Goal: Find specific page/section: Find specific page/section

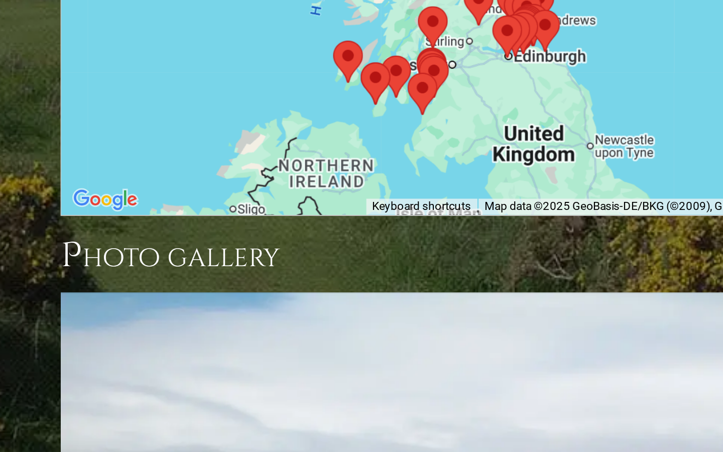
scroll to position [1118, 0]
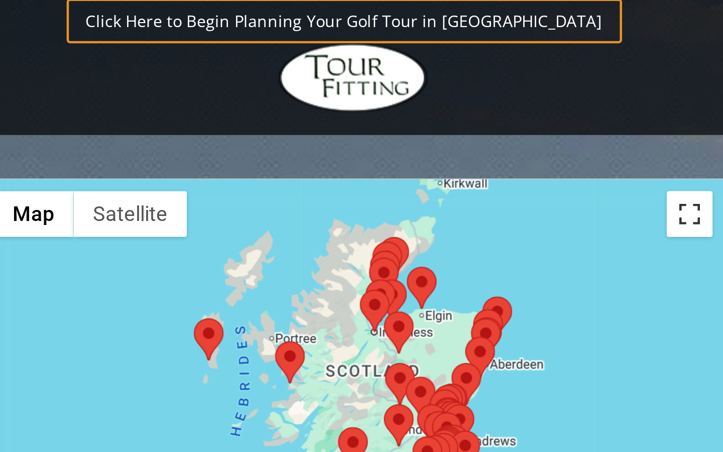
click at [416, 153] on button "Toggle fullscreen view" at bounding box center [426, 163] width 20 height 20
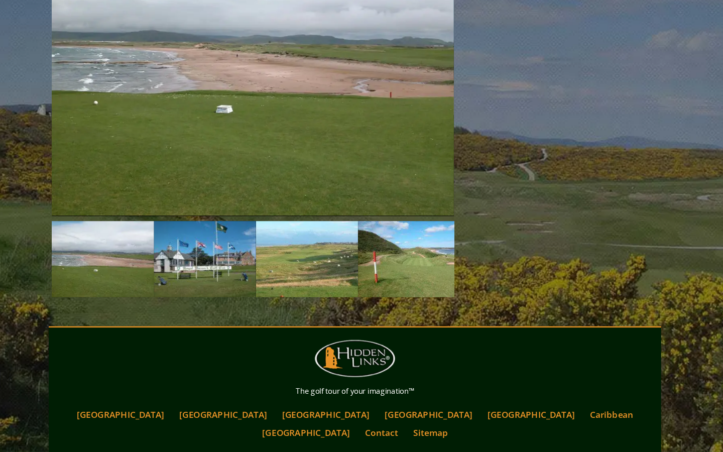
scroll to position [1416, 0]
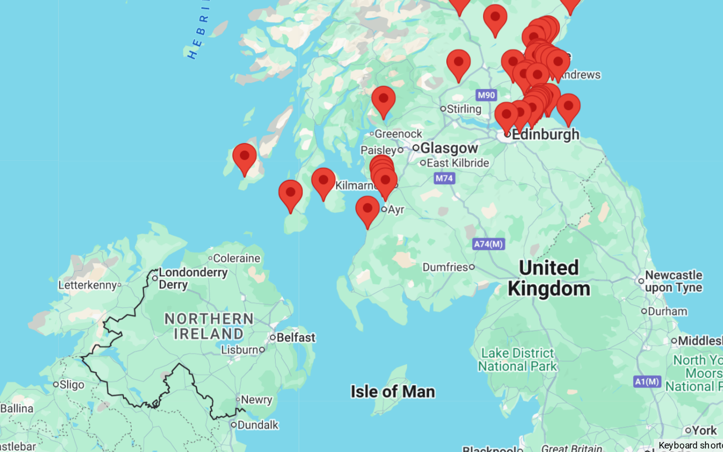
drag, startPoint x: 204, startPoint y: 123, endPoint x: 254, endPoint y: 226, distance: 114.3
click at [254, 226] on div at bounding box center [361, 226] width 723 height 452
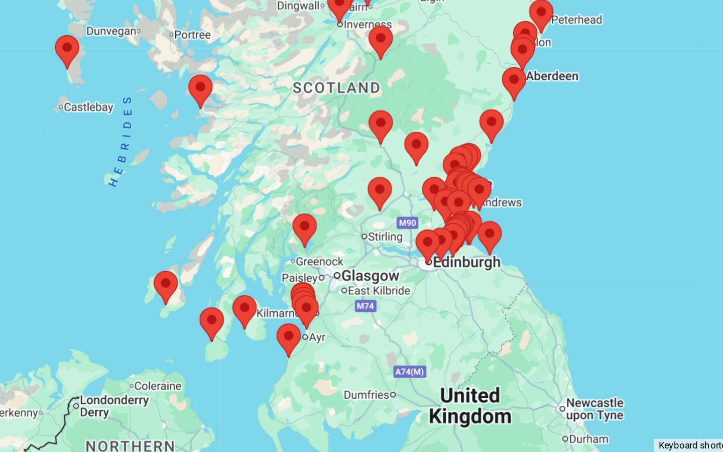
drag, startPoint x: 177, startPoint y: 123, endPoint x: 135, endPoint y: 192, distance: 81.8
click at [135, 192] on div at bounding box center [361, 226] width 723 height 452
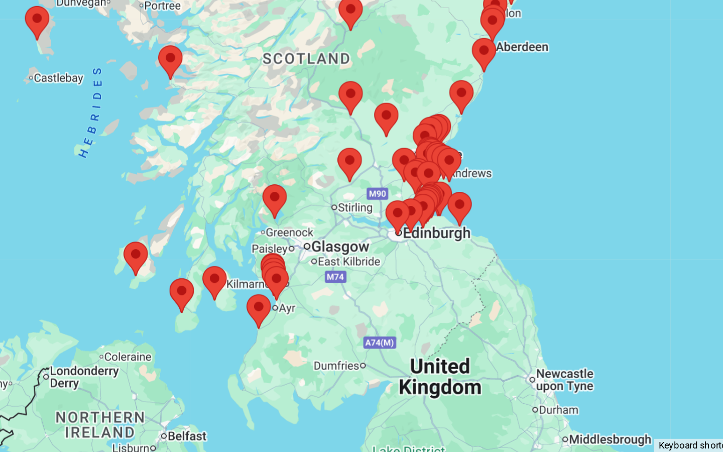
drag, startPoint x: 146, startPoint y: 33, endPoint x: 129, endPoint y: 20, distance: 21.4
click at [129, 20] on div at bounding box center [361, 226] width 723 height 452
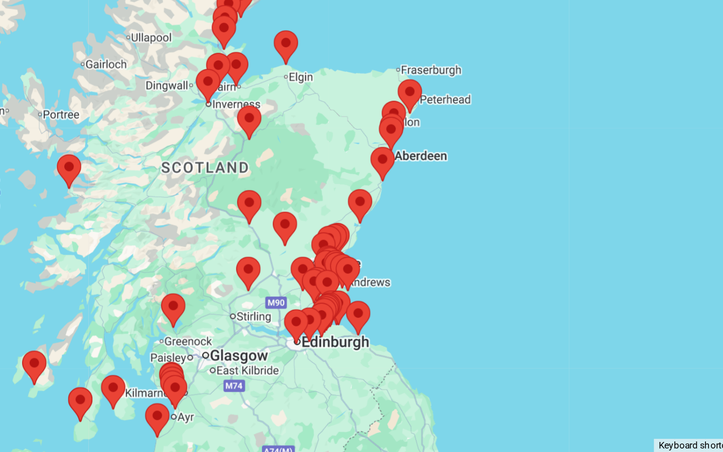
drag, startPoint x: 299, startPoint y: 65, endPoint x: 246, endPoint y: 121, distance: 77.8
click at [246, 121] on div at bounding box center [361, 226] width 723 height 452
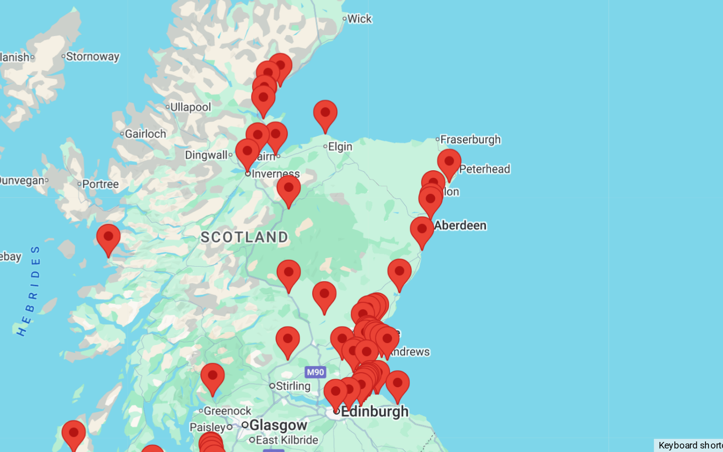
drag, startPoint x: 292, startPoint y: 41, endPoint x: 313, endPoint y: 80, distance: 44.1
click at [313, 80] on div at bounding box center [361, 226] width 723 height 452
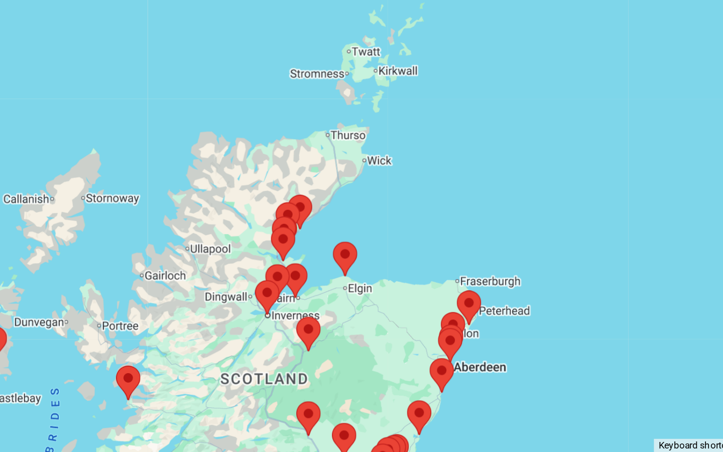
drag, startPoint x: 279, startPoint y: 50, endPoint x: 289, endPoint y: 127, distance: 77.6
click at [289, 127] on div at bounding box center [361, 226] width 723 height 452
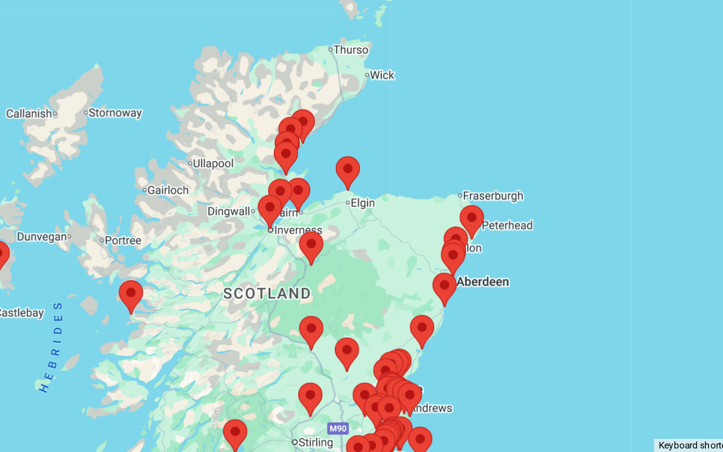
drag, startPoint x: 305, startPoint y: 158, endPoint x: 311, endPoint y: 105, distance: 53.5
click at [310, 105] on div at bounding box center [361, 226] width 723 height 452
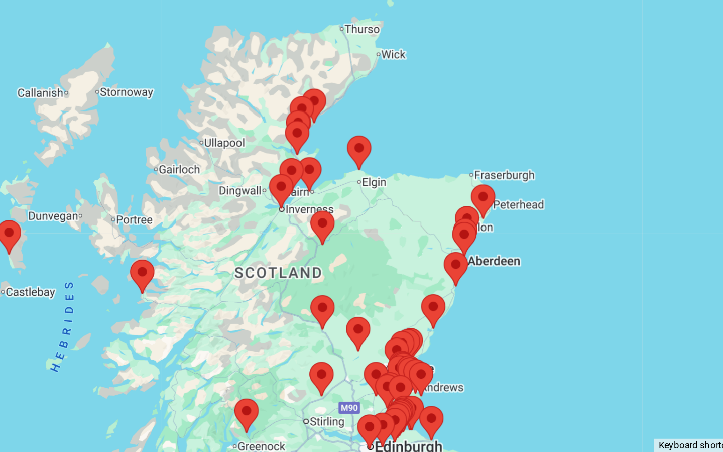
click at [433, 309] on area at bounding box center [433, 309] width 0 height 0
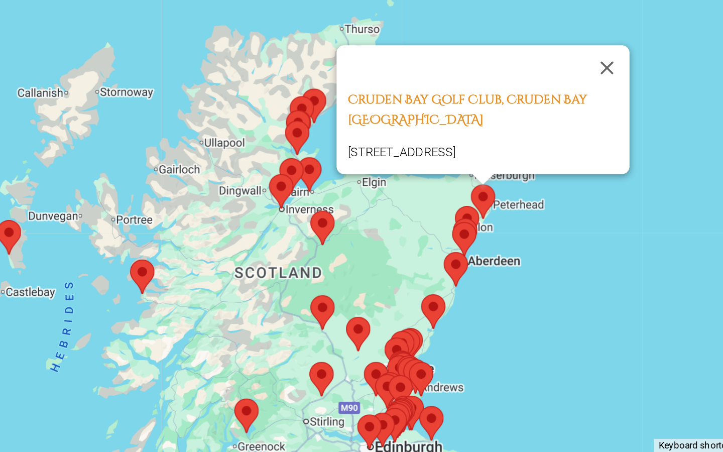
click at [425, 320] on area at bounding box center [425, 320] width 0 height 0
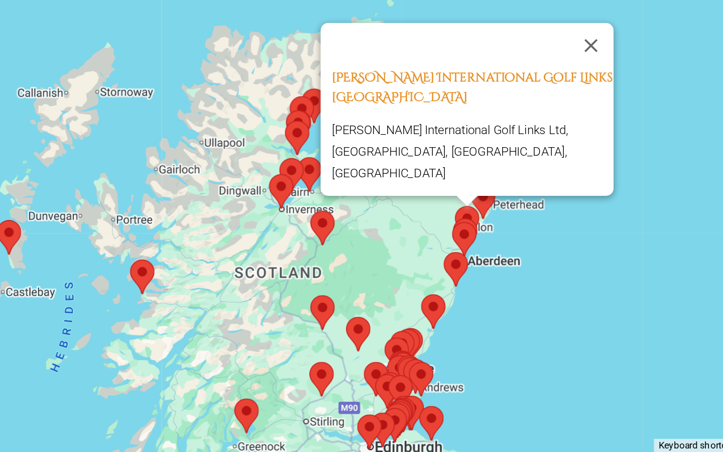
click at [423, 329] on area at bounding box center [423, 329] width 0 height 0
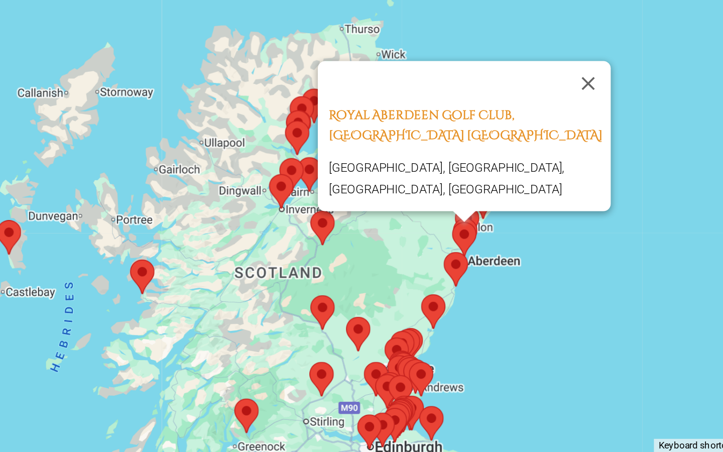
click at [419, 345] on area at bounding box center [419, 345] width 0 height 0
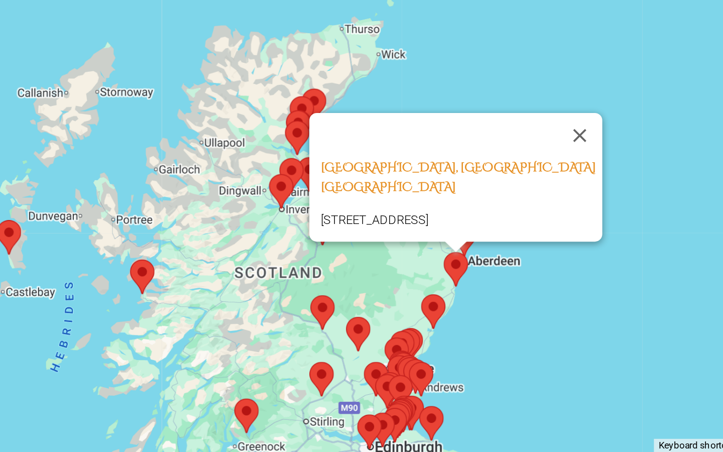
click at [407, 368] on area at bounding box center [407, 368] width 0 height 0
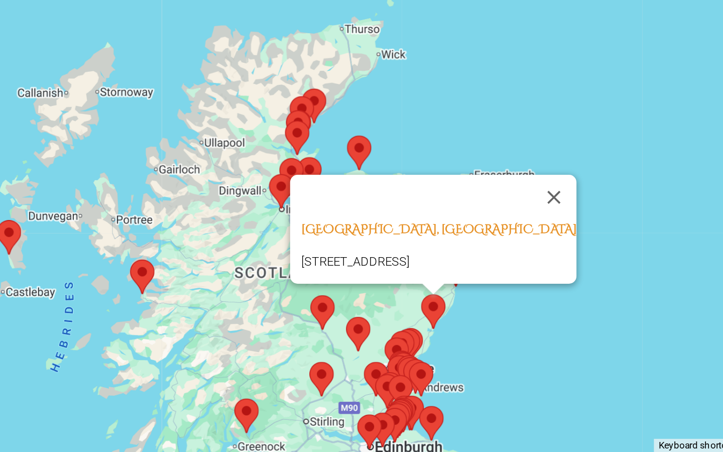
click at [393, 386] on img at bounding box center [399, 395] width 13 height 19
click at [387, 391] on area at bounding box center [387, 391] width 0 height 0
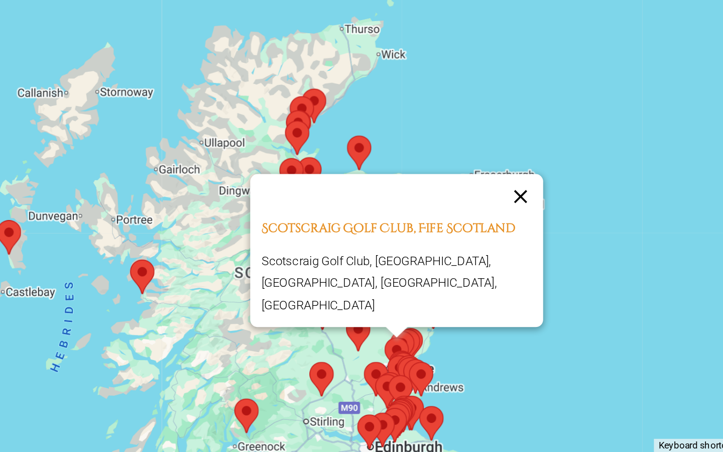
click at [448, 303] on button "Close" at bounding box center [460, 315] width 24 height 24
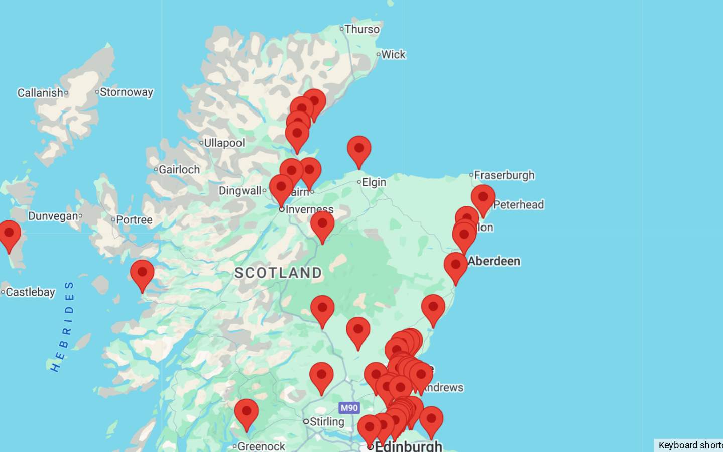
click at [433, 309] on area at bounding box center [433, 309] width 0 height 0
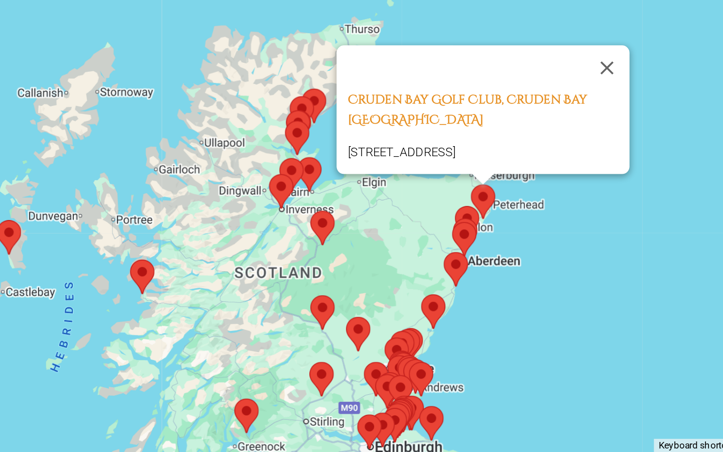
click at [425, 320] on area at bounding box center [425, 320] width 0 height 0
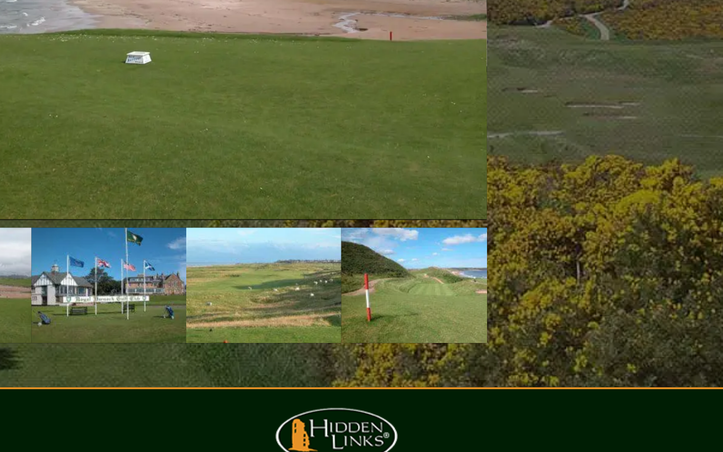
scroll to position [948, 0]
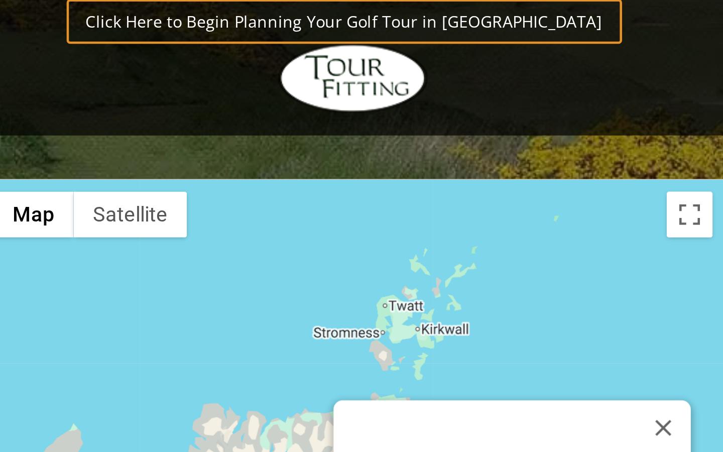
click at [233, 317] on div "[PERSON_NAME] International Golf Links Scotland [PERSON_NAME] International Gol…" at bounding box center [278, 417] width 325 height 200
click at [403, 413] on button "Close" at bounding box center [415, 425] width 24 height 24
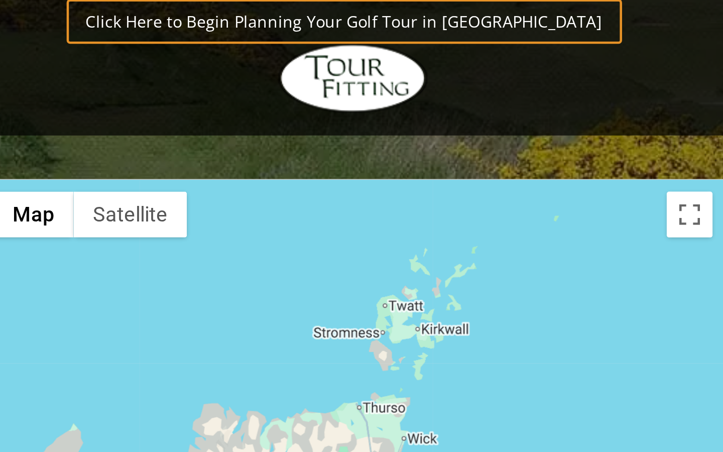
click at [208, 317] on div "To navigate, press the arrow keys." at bounding box center [278, 417] width 325 height 200
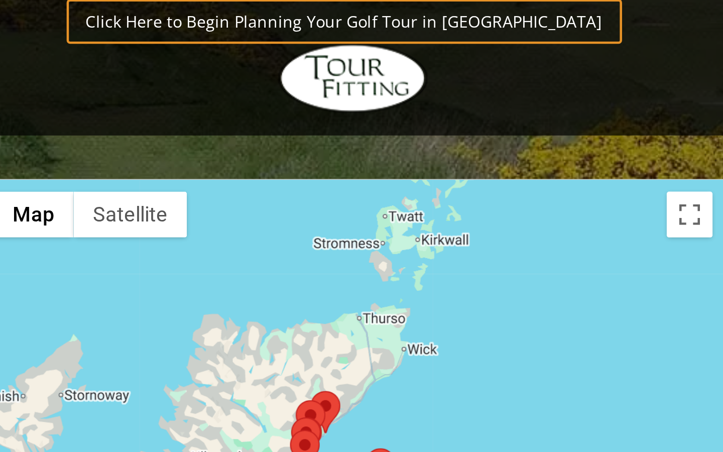
drag, startPoint x: 199, startPoint y: 139, endPoint x: 199, endPoint y: 77, distance: 61.8
click at [199, 317] on div at bounding box center [278, 417] width 325 height 200
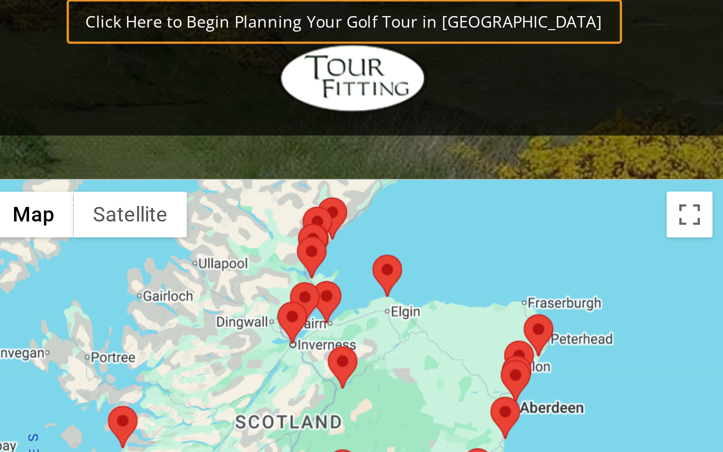
drag, startPoint x: 178, startPoint y: 136, endPoint x: 182, endPoint y: 73, distance: 62.4
click at [182, 317] on div at bounding box center [278, 417] width 325 height 200
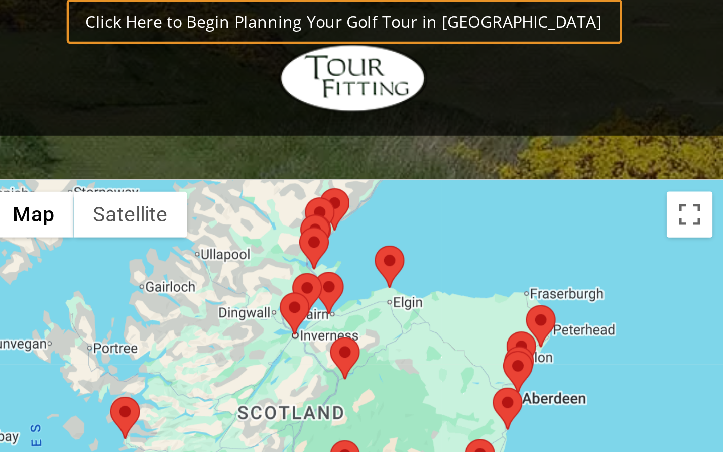
click at [328, 430] on area at bounding box center [328, 430] width 0 height 0
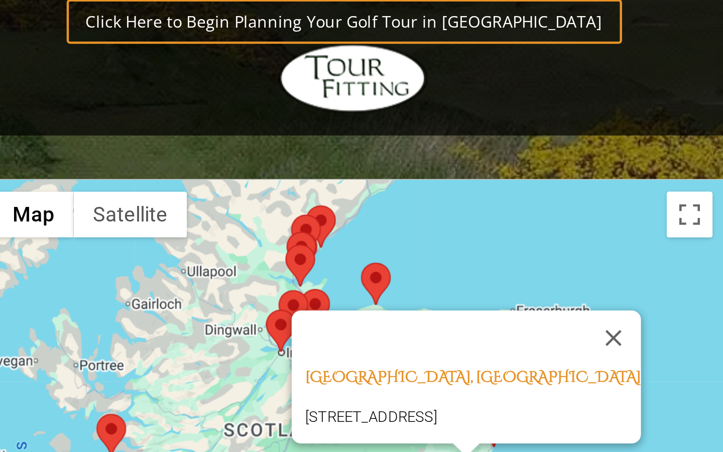
click at [310, 452] on area at bounding box center [310, 456] width 0 height 0
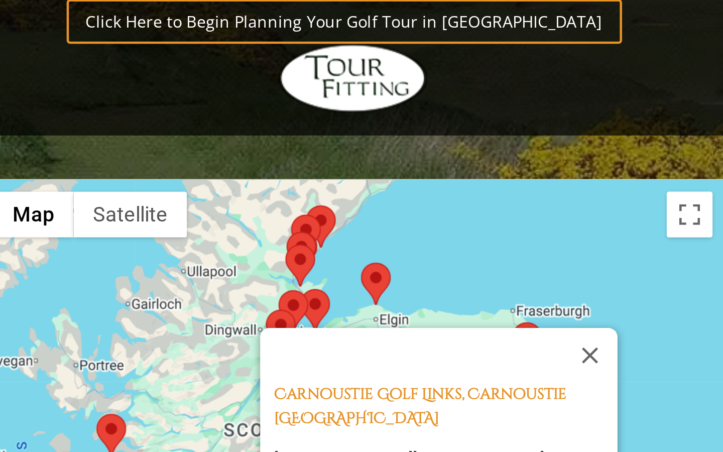
click at [305, 452] on area at bounding box center [305, 458] width 0 height 0
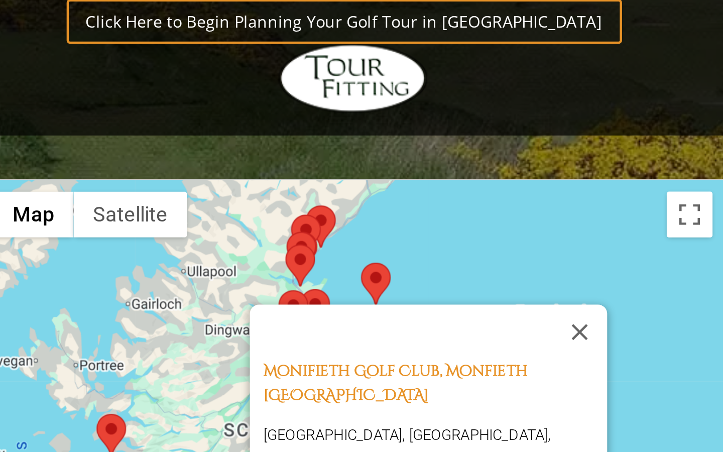
click at [302, 452] on area at bounding box center [302, 461] width 0 height 0
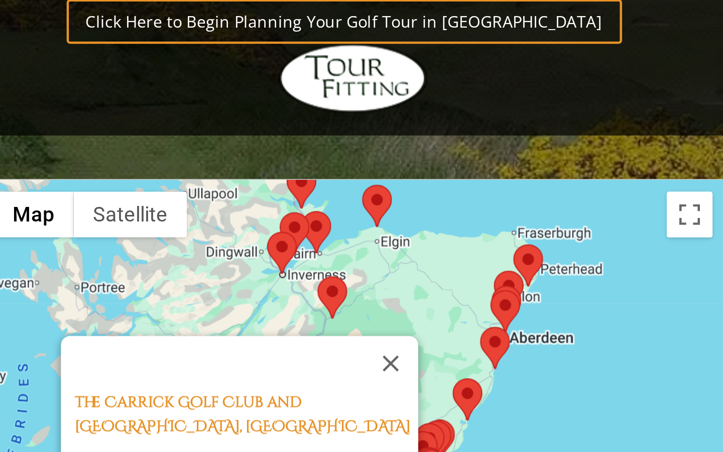
drag, startPoint x: 136, startPoint y: 166, endPoint x: 136, endPoint y: 156, distance: 10.0
click at [136, 317] on div "The Carrick Golf Club and Spa, [GEOGRAPHIC_DATA] The Carrick Golf Club & Spa, […" at bounding box center [278, 417] width 325 height 200
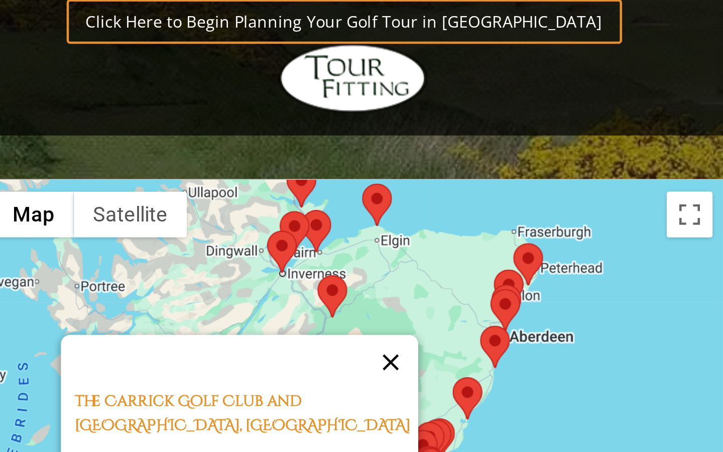
click at [283, 385] on button "Close" at bounding box center [295, 397] width 24 height 24
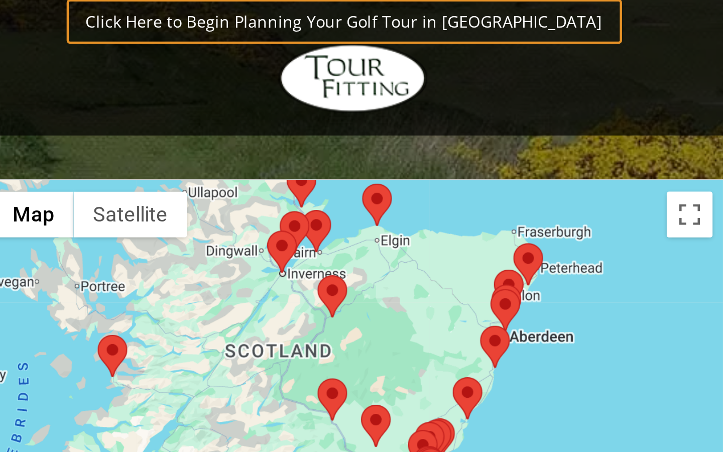
click at [263, 439] on area at bounding box center [263, 439] width 0 height 0
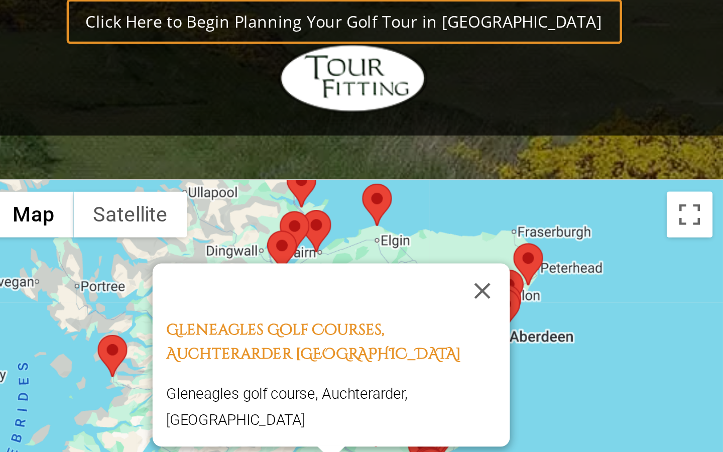
click at [224, 317] on div "[GEOGRAPHIC_DATA], Auchterarder [GEOGRAPHIC_DATA] [GEOGRAPHIC_DATA] golf course…" at bounding box center [278, 417] width 325 height 200
click at [323, 353] on button "Close" at bounding box center [335, 365] width 24 height 24
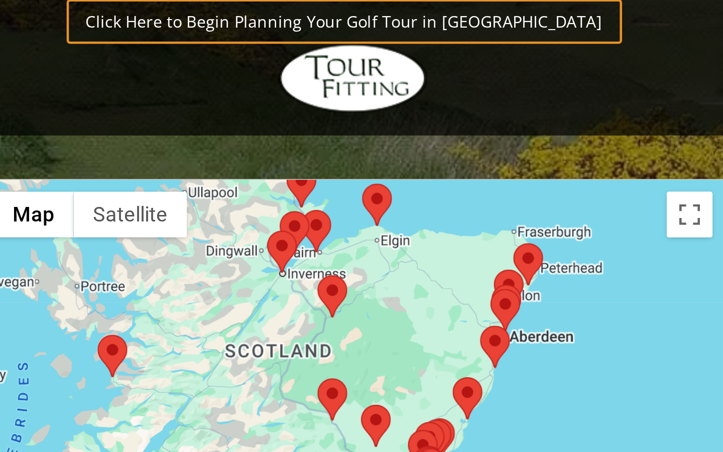
click at [282, 415] on area at bounding box center [282, 415] width 0 height 0
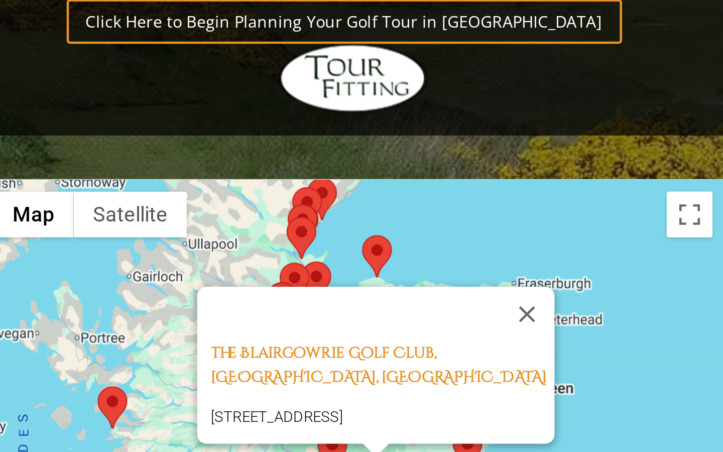
click at [263, 426] on area at bounding box center [263, 426] width 0 height 0
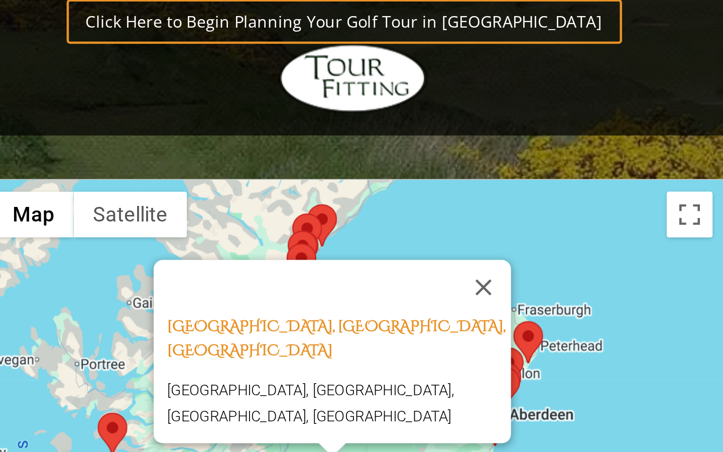
click at [244, 317] on div "[GEOGRAPHIC_DATA], [GEOGRAPHIC_DATA], [GEOGRAPHIC_DATA] [GEOGRAPHIC_DATA], [GEO…" at bounding box center [278, 417] width 325 height 200
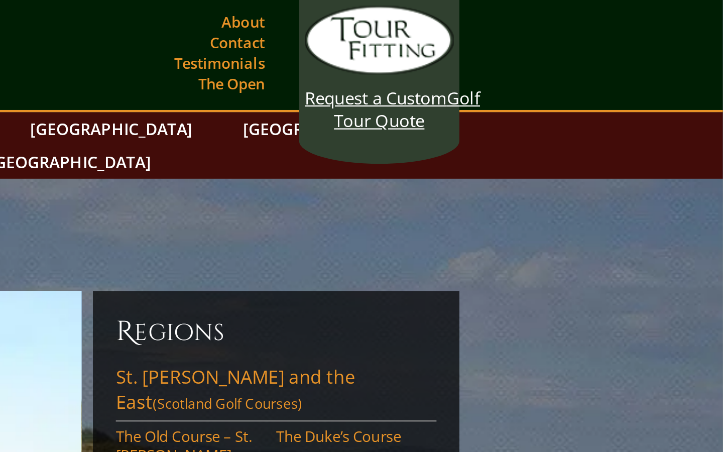
scroll to position [0, 0]
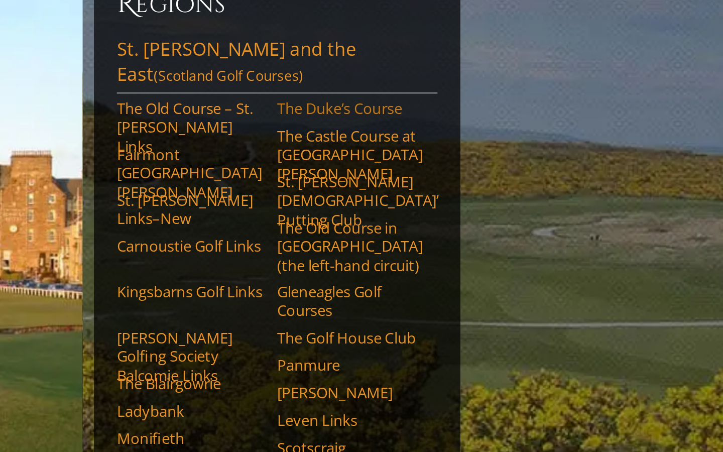
click at [527, 187] on link "The Duke’s Course" at bounding box center [559, 191] width 64 height 8
